Goal: Task Accomplishment & Management: Complete application form

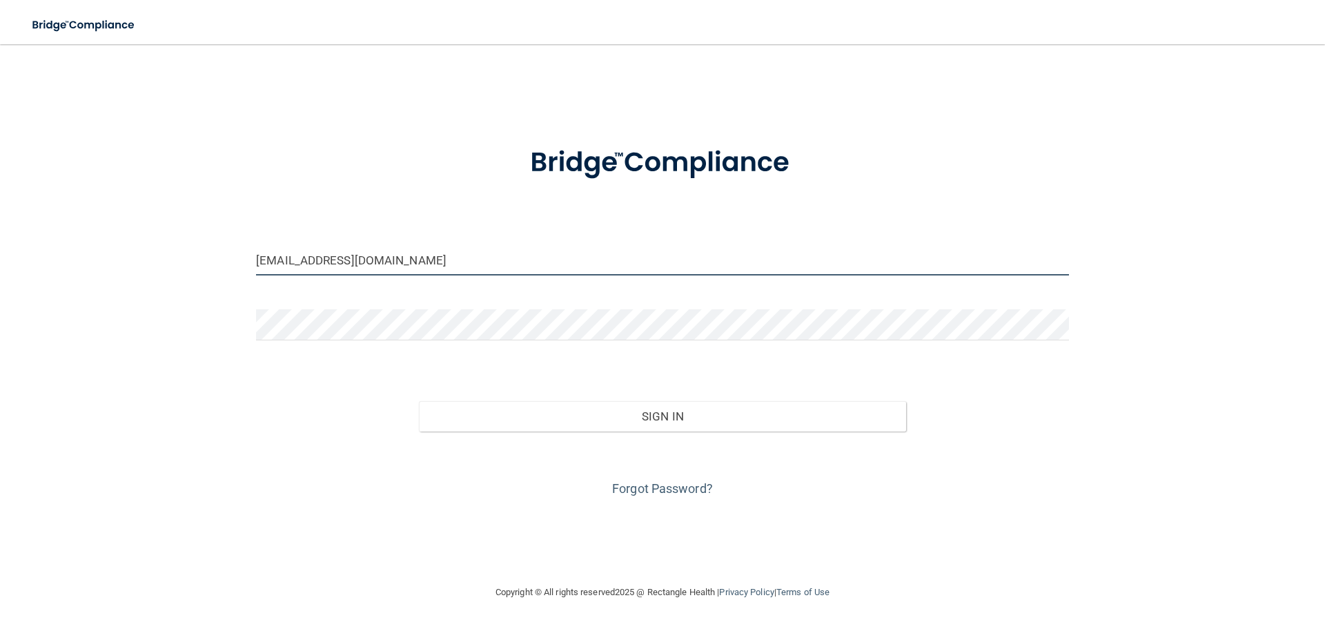
click at [704, 265] on input "[EMAIL_ADDRESS][DOMAIN_NAME]" at bounding box center [662, 259] width 813 height 31
drag, startPoint x: 446, startPoint y: 262, endPoint x: 217, endPoint y: 260, distance: 229.1
click at [217, 261] on div "[EMAIL_ADDRESS][DOMAIN_NAME] Invalid email/password. You don't have permission …" at bounding box center [663, 314] width 1270 height 512
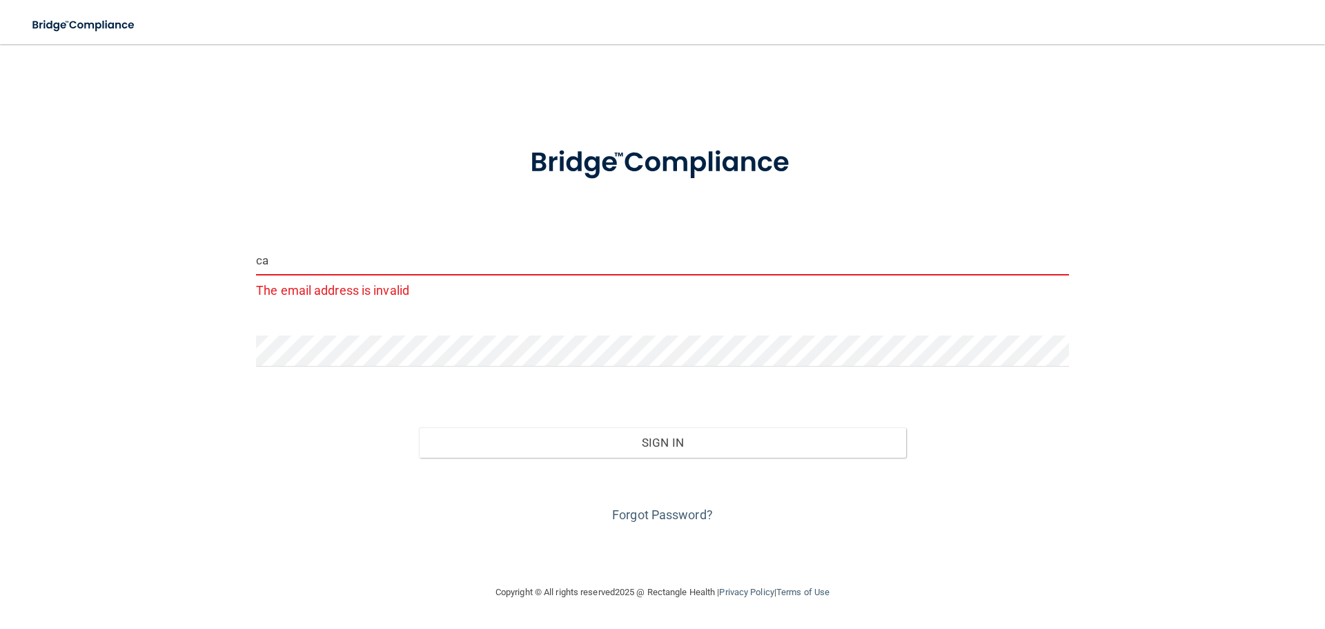
type input "c"
type input "[EMAIL_ADDRESS][DOMAIN_NAME]"
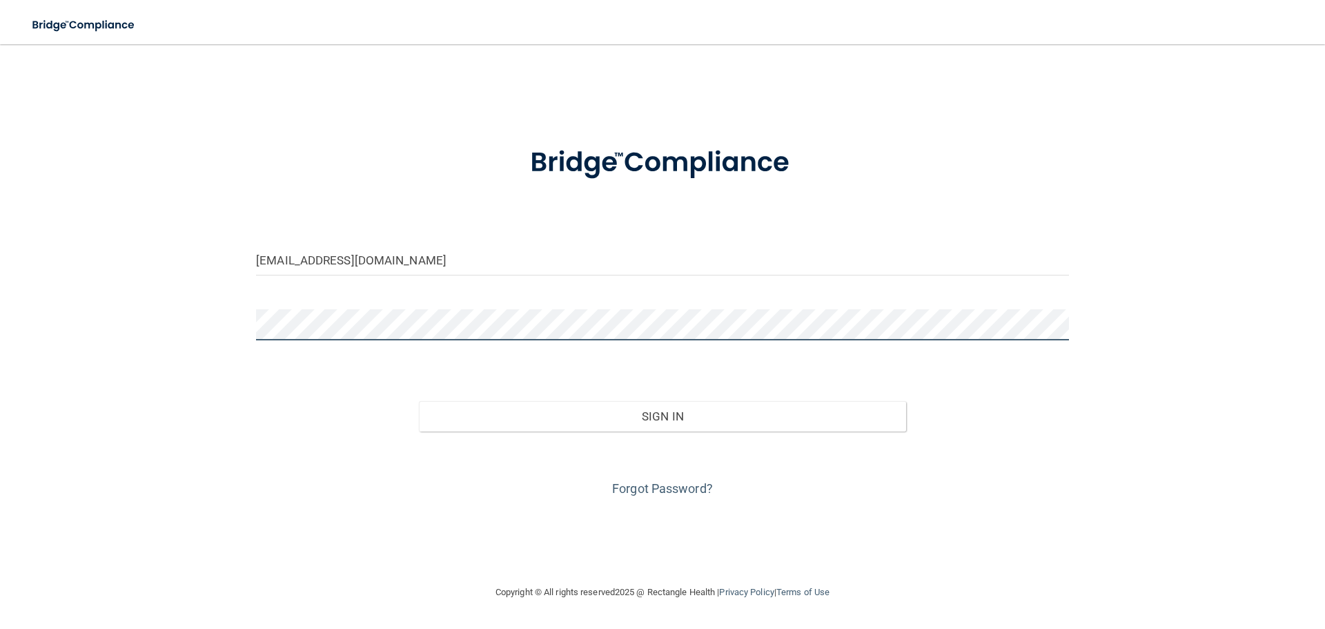
click at [205, 323] on div "[EMAIL_ADDRESS][DOMAIN_NAME] Invalid email/password. You don't have permission …" at bounding box center [663, 314] width 1270 height 512
click at [419, 401] on button "Sign In" at bounding box center [663, 416] width 488 height 30
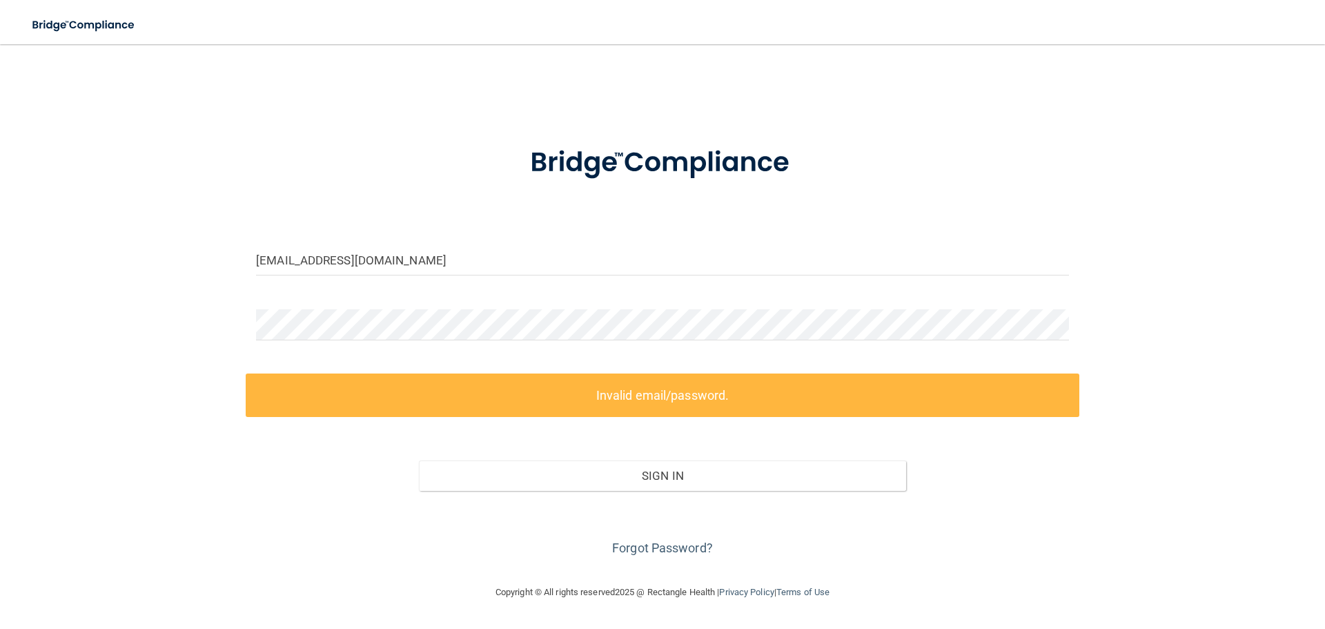
click at [1033, 452] on div "Sign In" at bounding box center [663, 462] width 834 height 58
click at [1191, 525] on div "[EMAIL_ADDRESS][DOMAIN_NAME] Invalid email/password. You don't have permission …" at bounding box center [663, 314] width 1270 height 512
click at [663, 545] on link "Forgot Password?" at bounding box center [662, 547] width 101 height 14
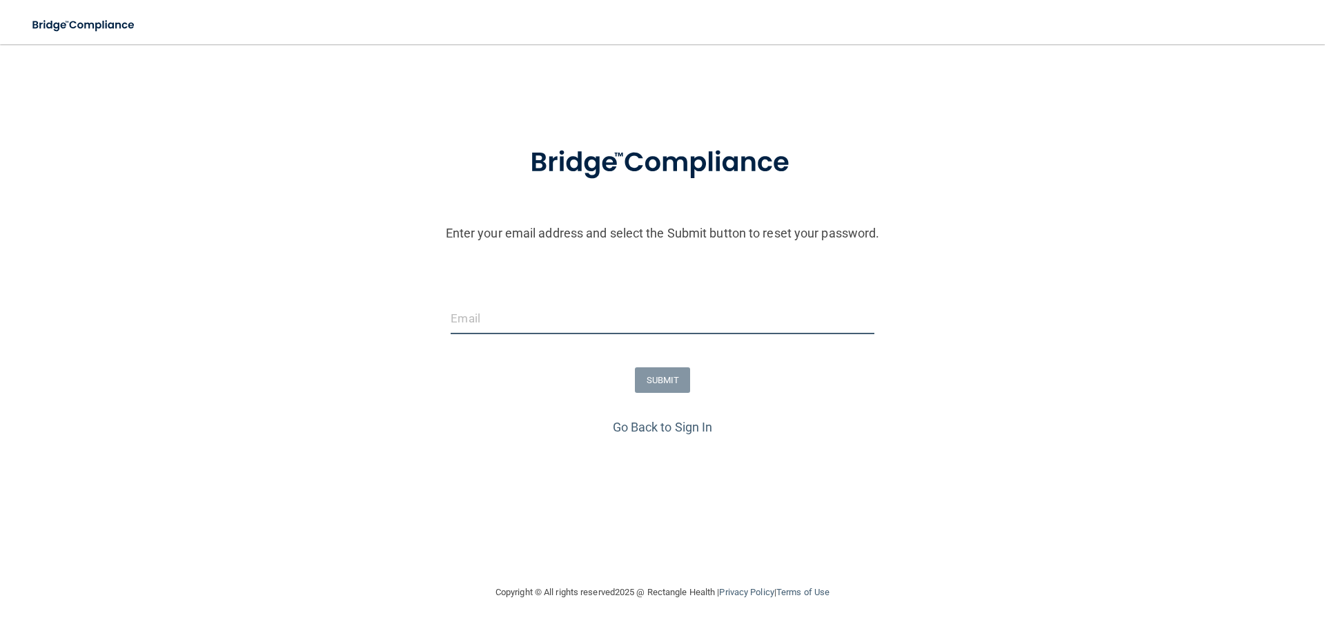
click at [566, 317] on input "email" at bounding box center [662, 318] width 423 height 31
click at [530, 306] on input "email" at bounding box center [662, 318] width 423 height 31
click at [517, 324] on input "email" at bounding box center [662, 318] width 423 height 31
type input "[EMAIL_ADDRESS][DOMAIN_NAME]"
click at [681, 391] on button "SUBMIT" at bounding box center [663, 380] width 56 height 26
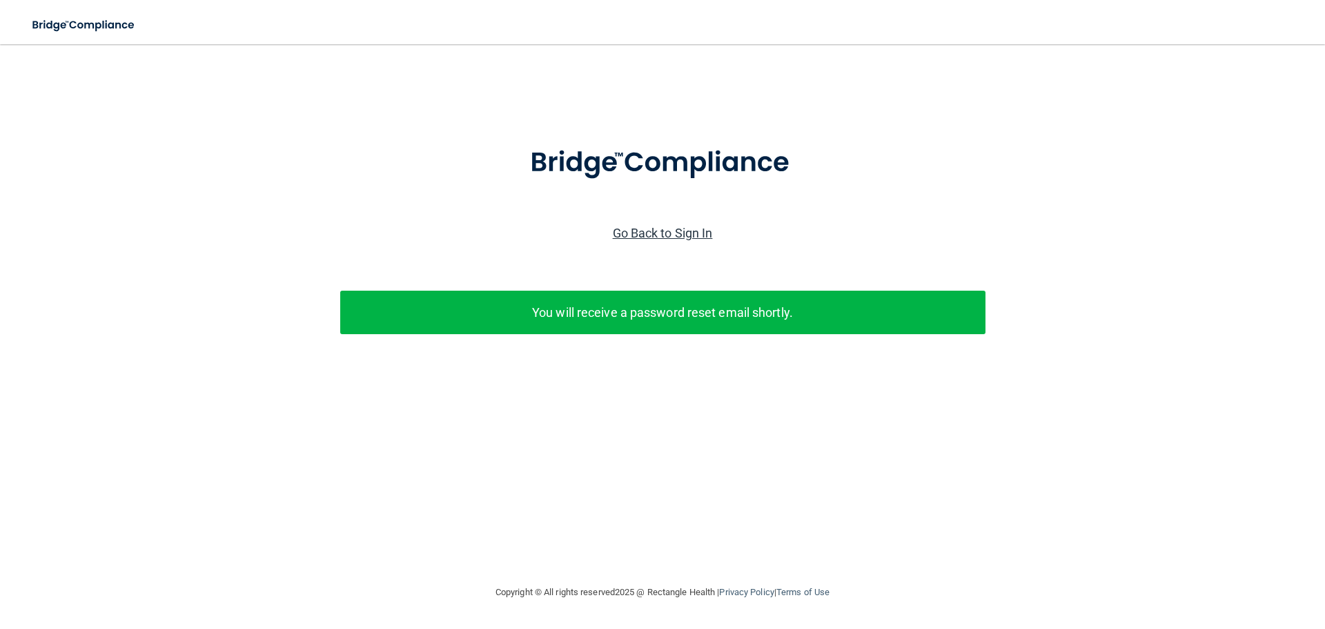
click at [627, 228] on link "Go Back to Sign In" at bounding box center [663, 233] width 100 height 14
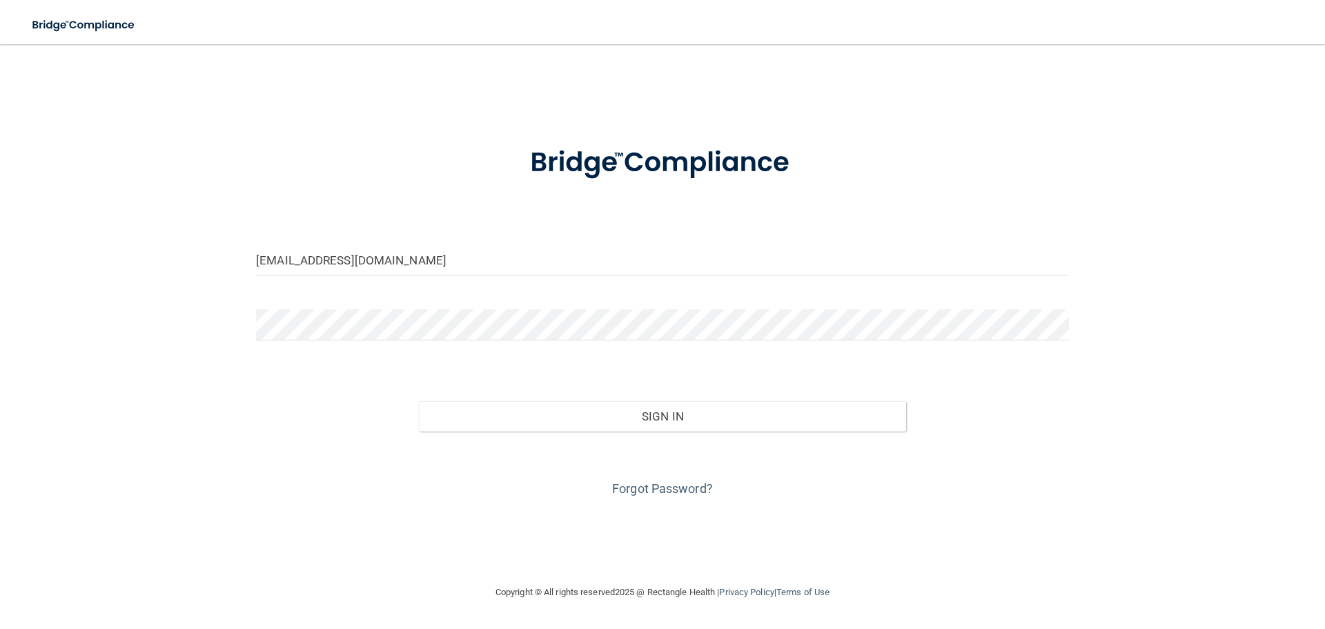
click at [567, 273] on input "[EMAIL_ADDRESS][DOMAIN_NAME]" at bounding box center [662, 259] width 813 height 31
drag, startPoint x: 567, startPoint y: 273, endPoint x: 137, endPoint y: 253, distance: 430.4
click at [137, 253] on div "[EMAIL_ADDRESS][DOMAIN_NAME] Invalid email/password. You don't have permission …" at bounding box center [663, 314] width 1270 height 512
type input "[EMAIL_ADDRESS][DOMAIN_NAME]"
click at [157, 311] on div "[EMAIL_ADDRESS][DOMAIN_NAME] Invalid email/password. You don't have permission …" at bounding box center [663, 314] width 1270 height 512
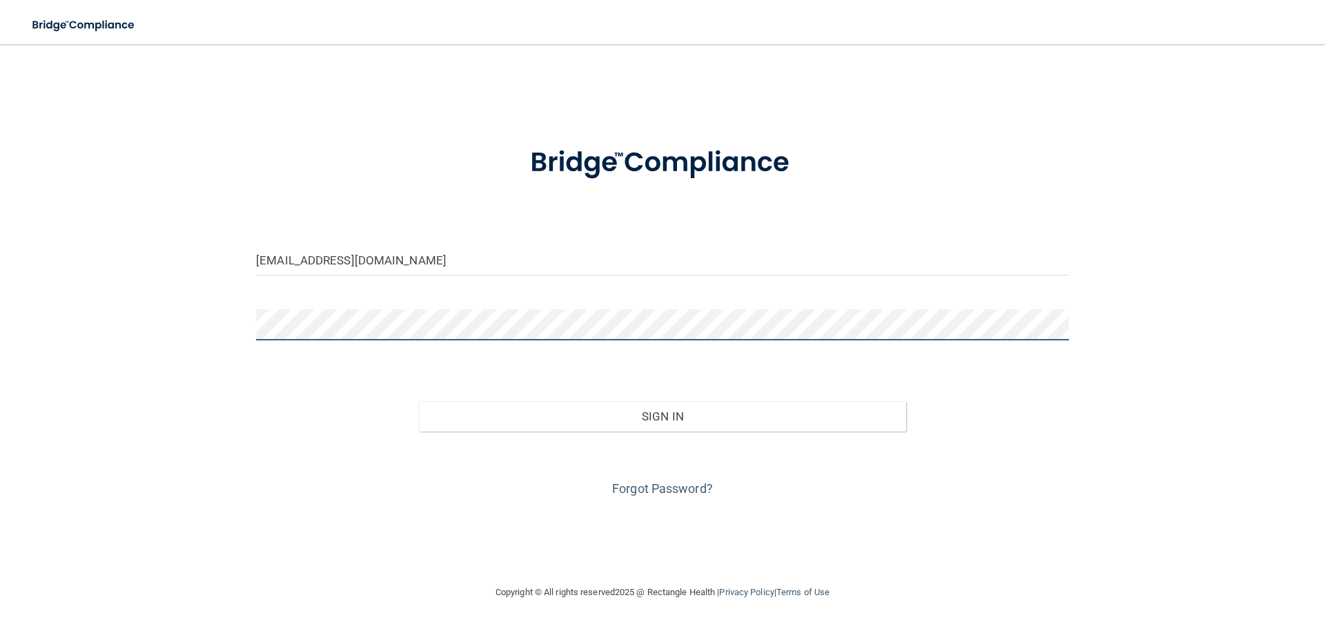
click at [419, 401] on button "Sign In" at bounding box center [663, 416] width 488 height 30
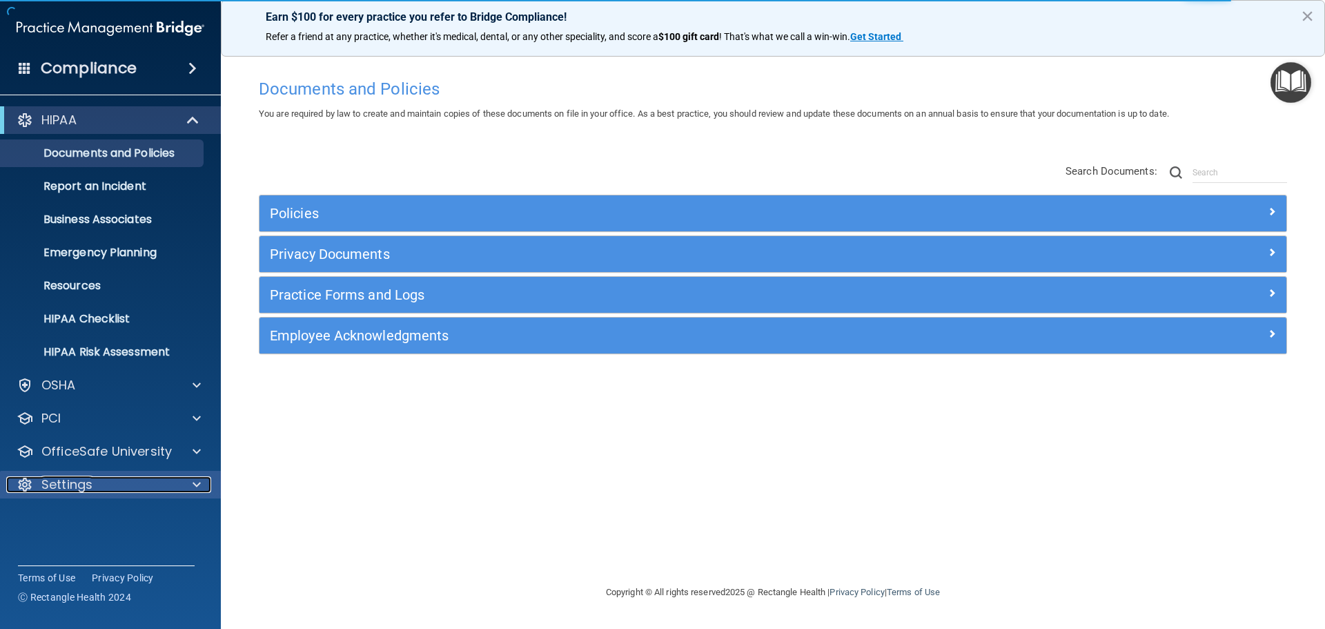
click at [199, 481] on span at bounding box center [197, 484] width 8 height 17
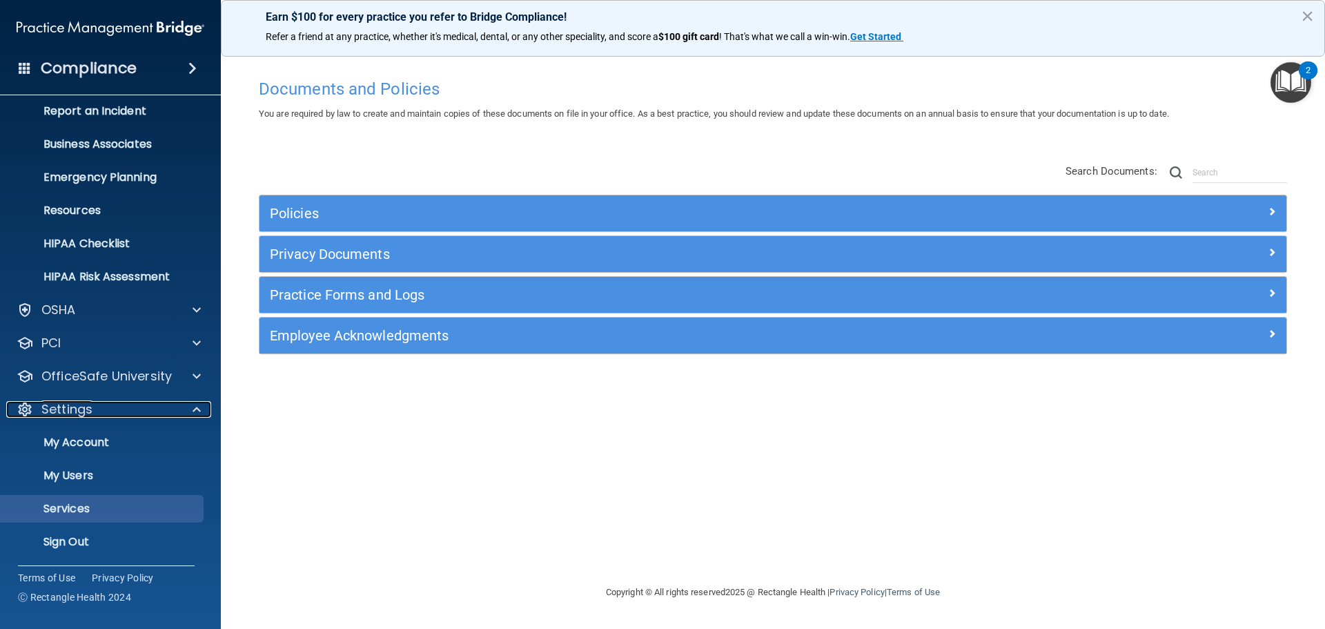
scroll to position [77, 0]
click at [86, 478] on p "My Users" at bounding box center [103, 474] width 188 height 14
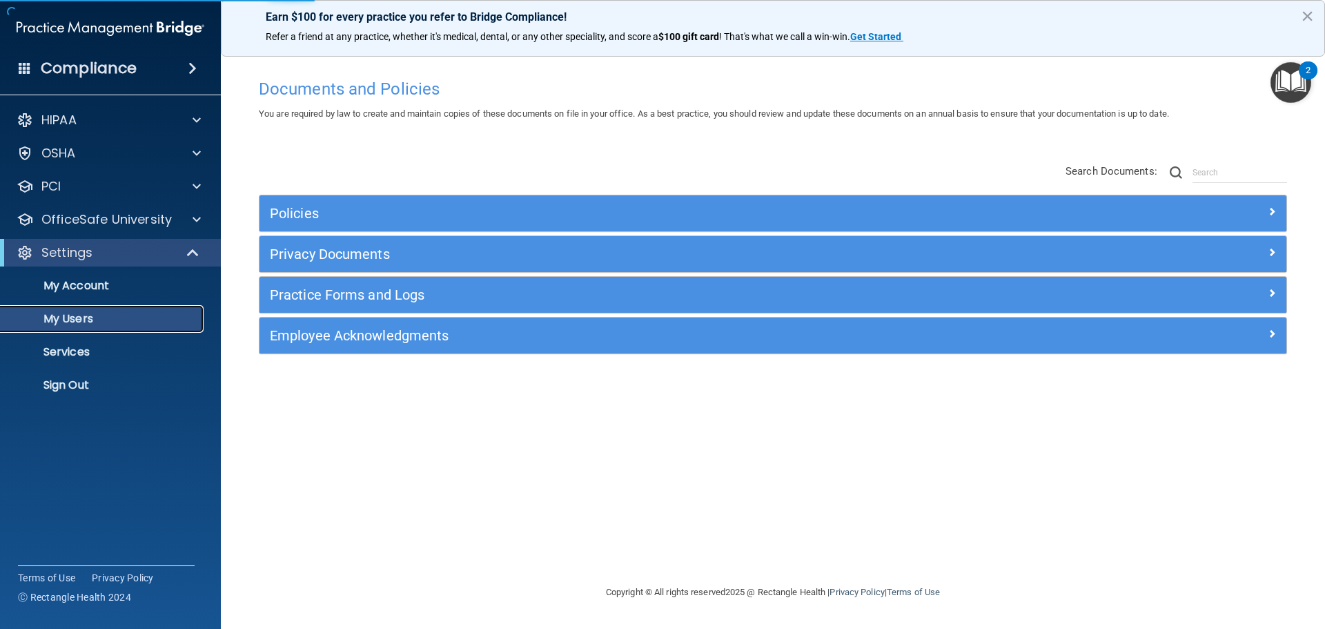
select select "20"
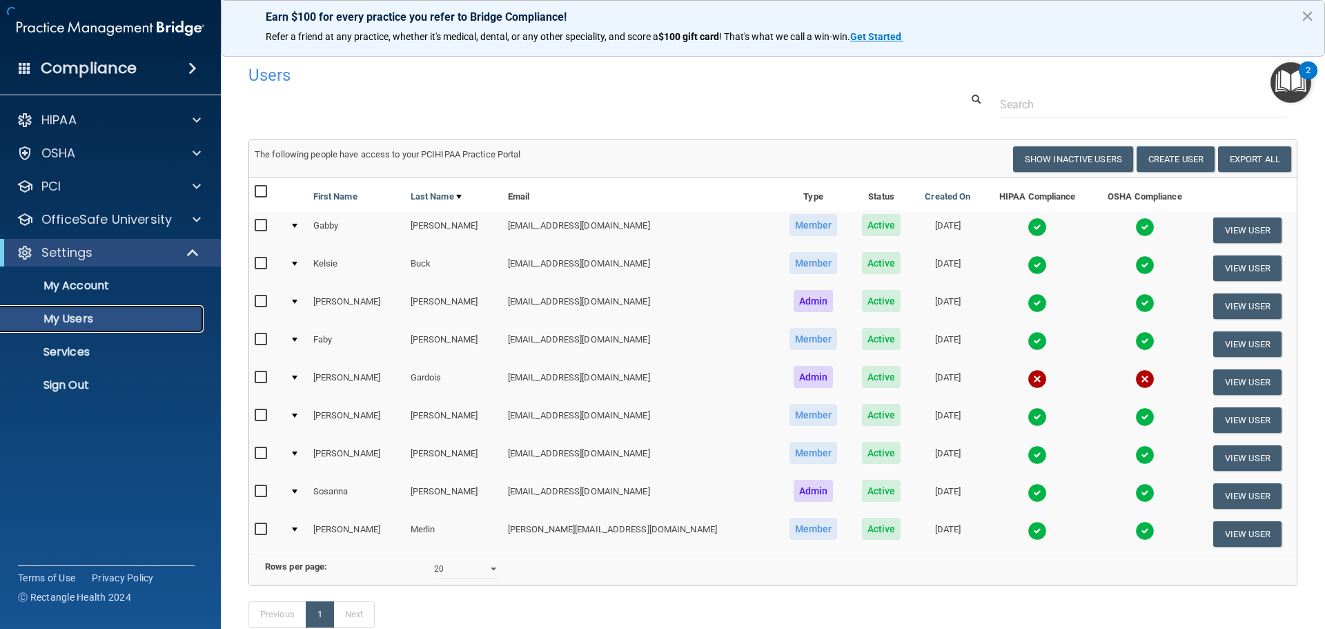
click at [80, 319] on p "My Users" at bounding box center [103, 319] width 188 height 14
click at [1175, 153] on button "Create User" at bounding box center [1176, 159] width 78 height 26
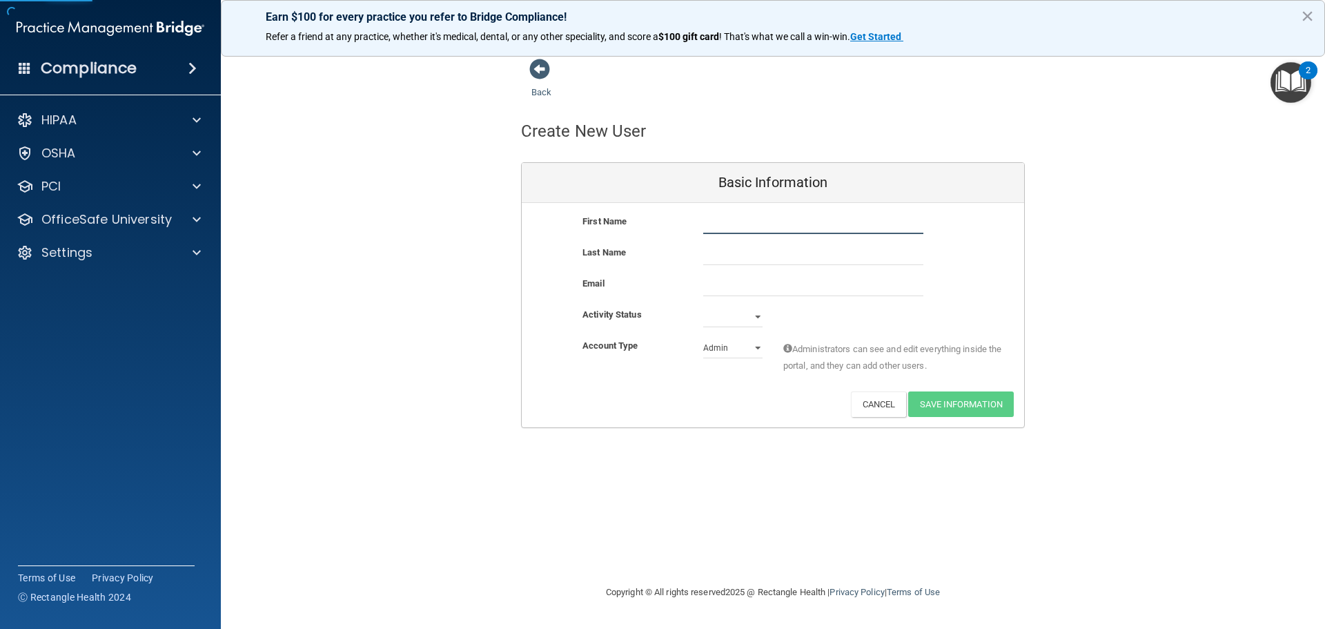
click at [783, 216] on input "text" at bounding box center [813, 223] width 220 height 21
click at [739, 226] on input "text" at bounding box center [813, 223] width 220 height 21
type input "[PERSON_NAME]"
click at [745, 250] on input "text" at bounding box center [813, 254] width 220 height 21
type input "[PERSON_NAME]"
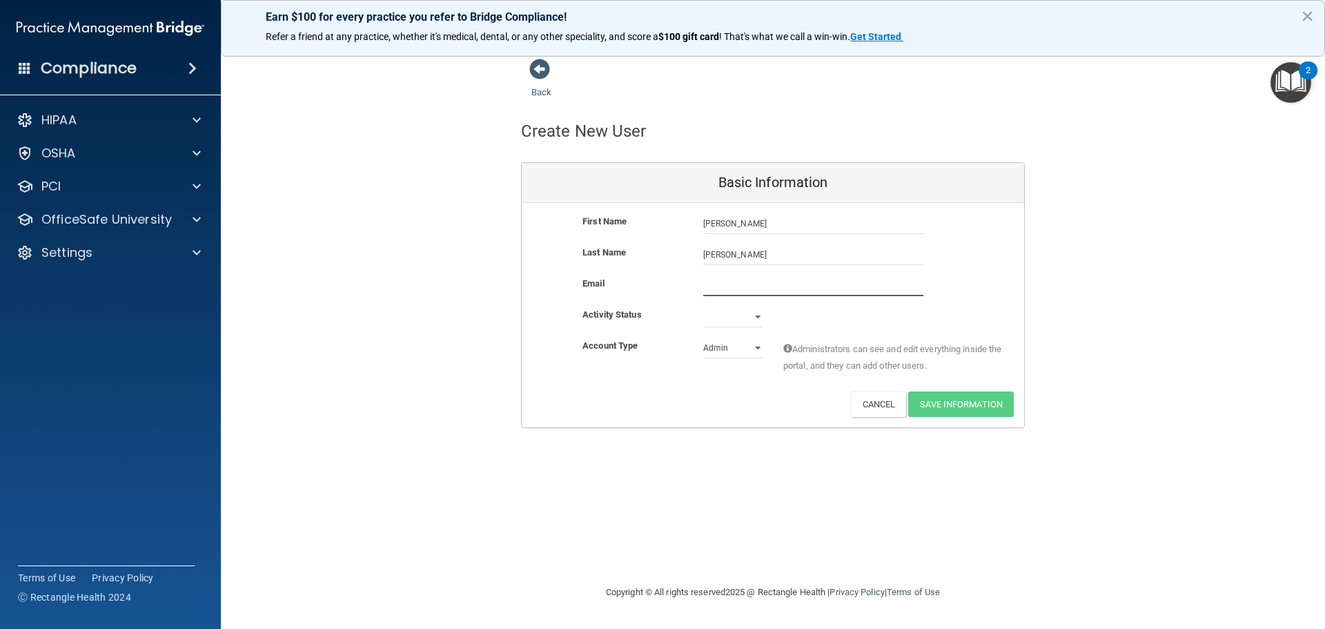
click at [741, 281] on input "email" at bounding box center [813, 285] width 220 height 21
type input "[EMAIL_ADDRESS][DOMAIN_NAME]"
click at [737, 311] on select "Active Inactive" at bounding box center [732, 316] width 59 height 21
select select "active"
click at [703, 306] on select "Active Inactive" at bounding box center [732, 316] width 59 height 21
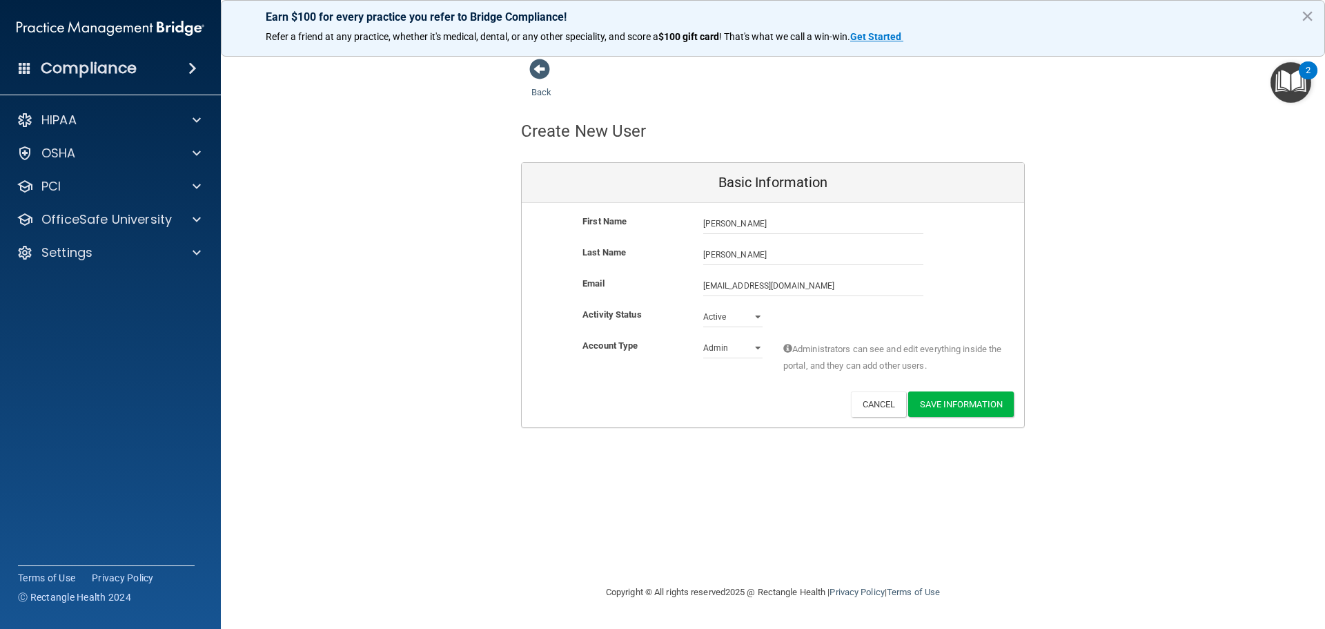
click at [730, 418] on div "First Name [PERSON_NAME] [PERSON_NAME] Last Name [PERSON_NAME] Email [EMAIL_ADD…" at bounding box center [773, 315] width 502 height 224
click at [759, 355] on select "Admin Member" at bounding box center [732, 347] width 59 height 21
select select "practice_member"
click at [703, 337] on select "Admin Member" at bounding box center [732, 347] width 59 height 21
click at [972, 397] on button "Save Information" at bounding box center [961, 404] width 106 height 26
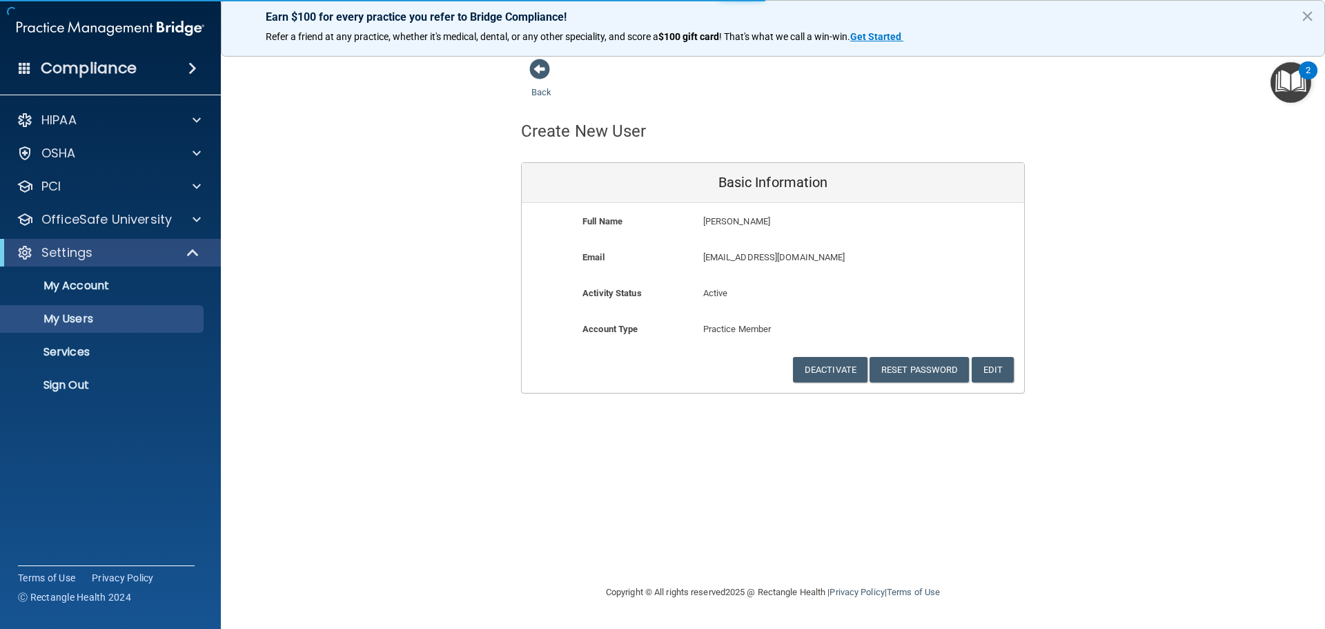
select select "20"
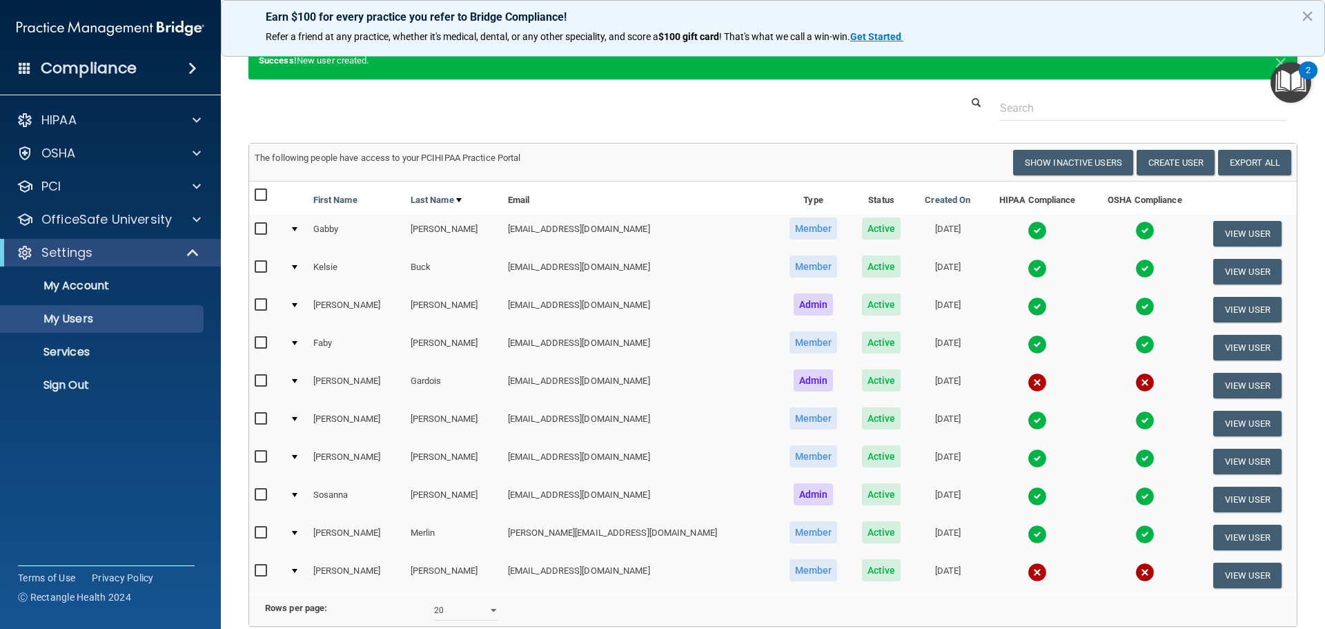
scroll to position [49, 0]
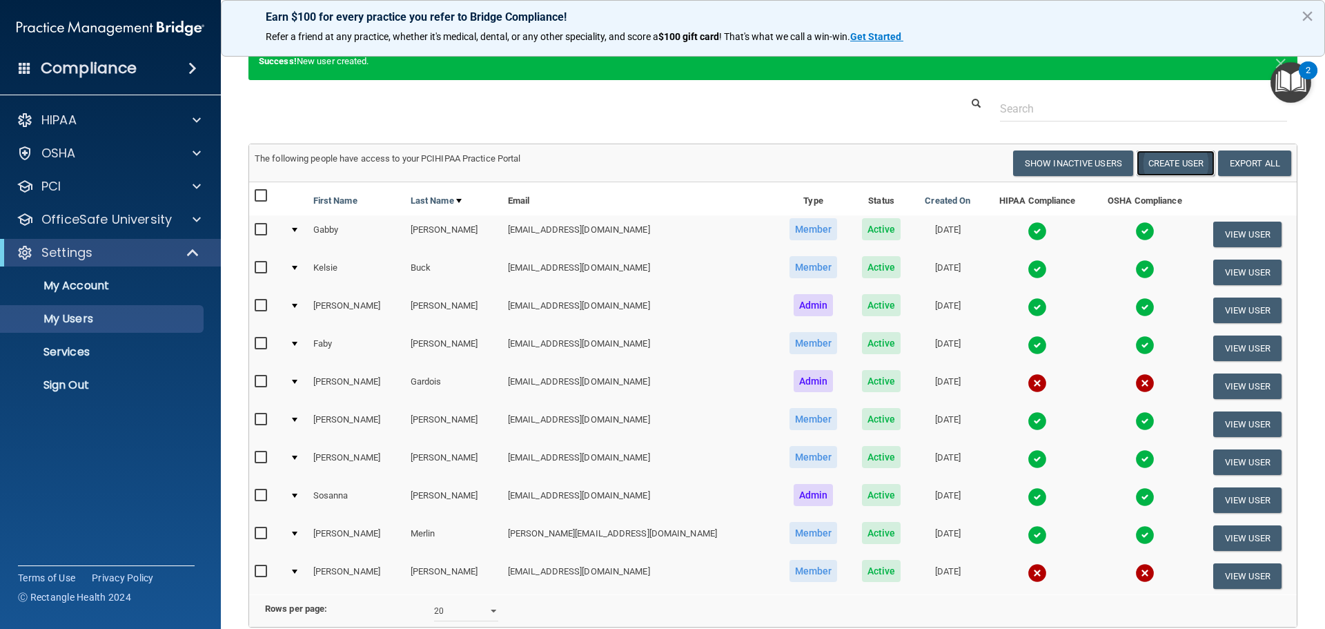
click at [1155, 163] on button "Create User" at bounding box center [1176, 163] width 78 height 26
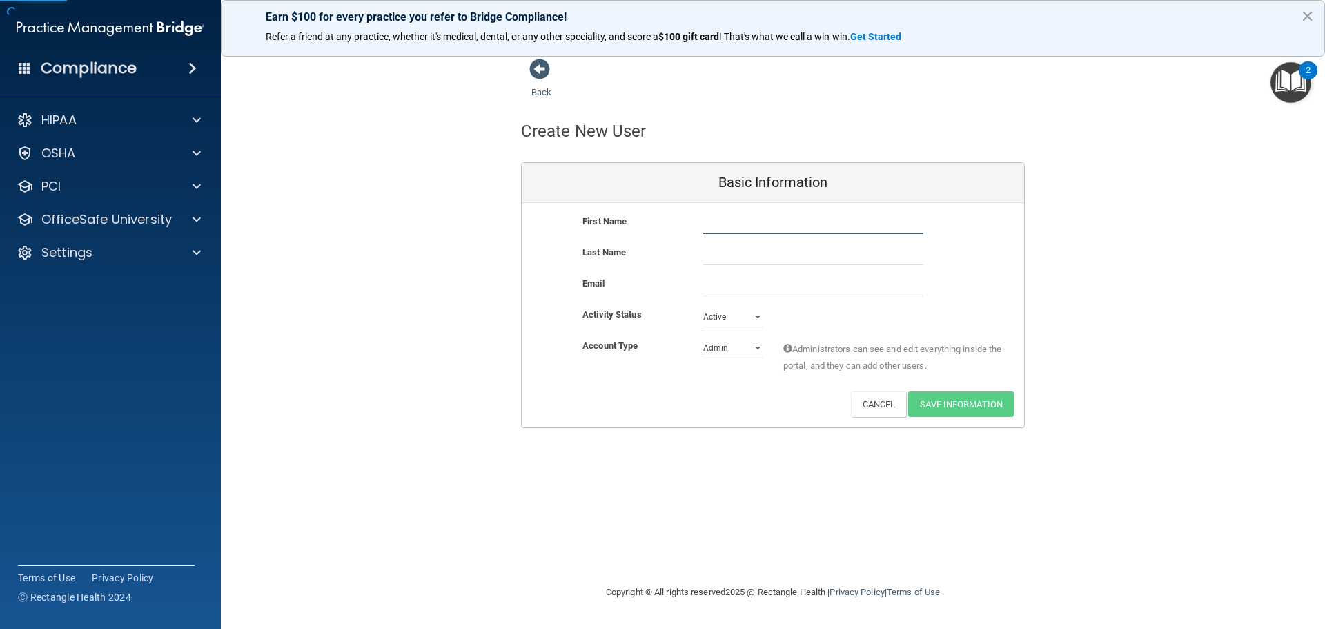
click at [742, 224] on input "text" at bounding box center [813, 223] width 220 height 21
type input "[PERSON_NAME]"
click at [754, 254] on input "text" at bounding box center [813, 254] width 220 height 21
type input "[PERSON_NAME]"
click at [736, 345] on select "Admin Member" at bounding box center [732, 347] width 59 height 21
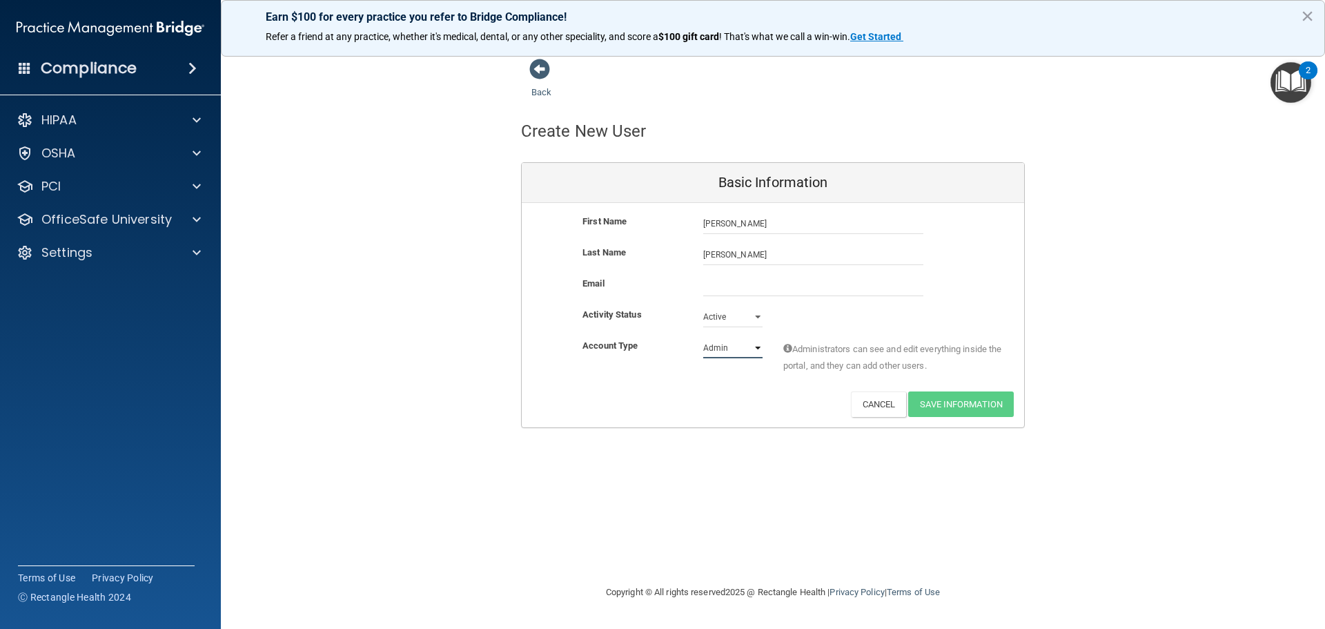
select select "practice_member"
click at [703, 337] on select "Admin Member" at bounding box center [732, 347] width 59 height 21
click at [756, 288] on input "email" at bounding box center [813, 285] width 220 height 21
type input "[EMAIL_ADDRESS][DOMAIN_NAME]"
click at [992, 400] on button "Save Information" at bounding box center [961, 404] width 106 height 26
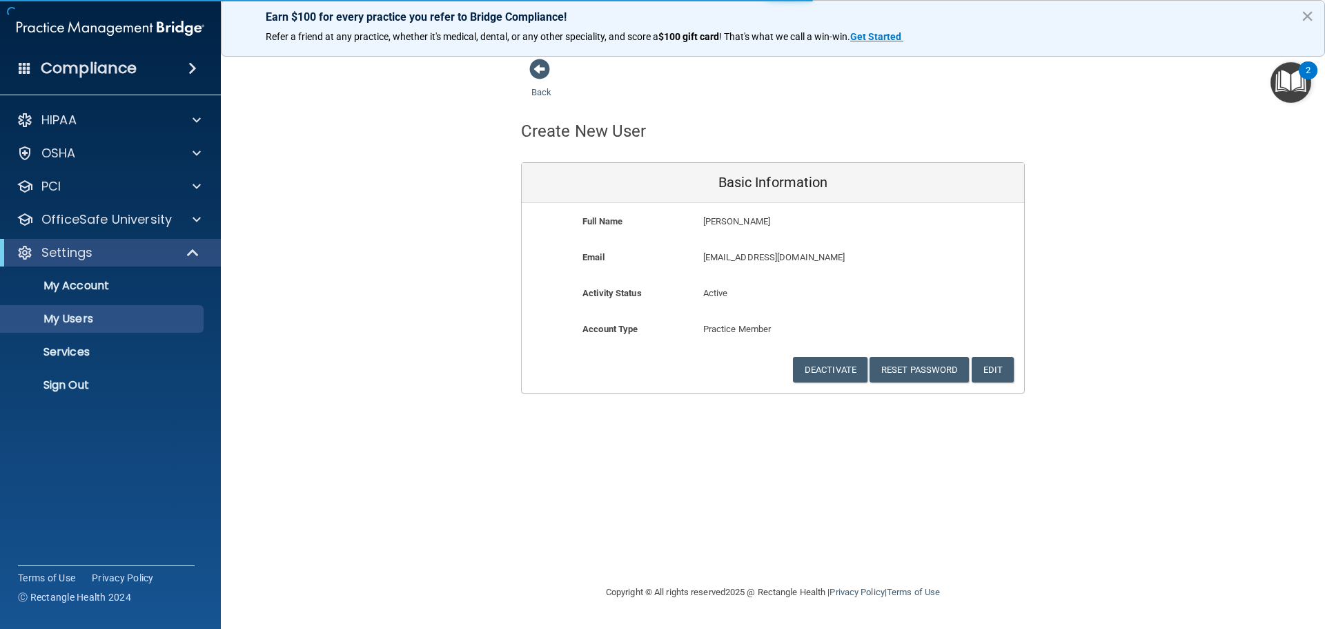
select select "20"
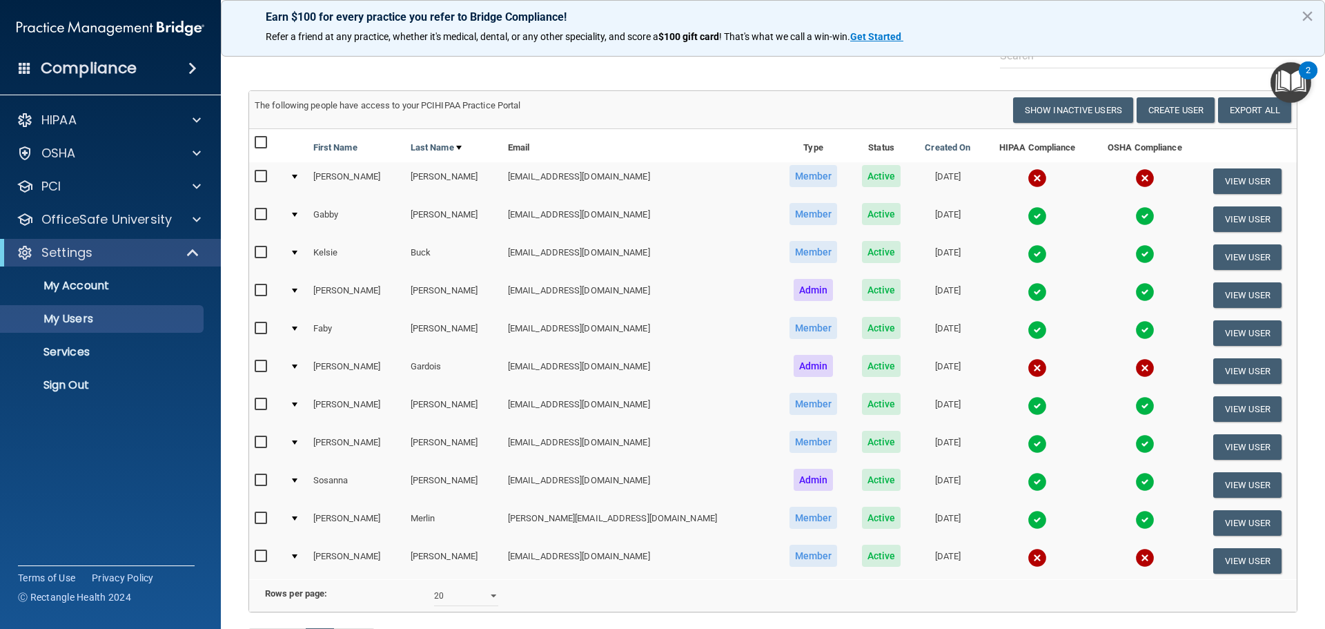
scroll to position [225, 0]
